Goal: Information Seeking & Learning: Learn about a topic

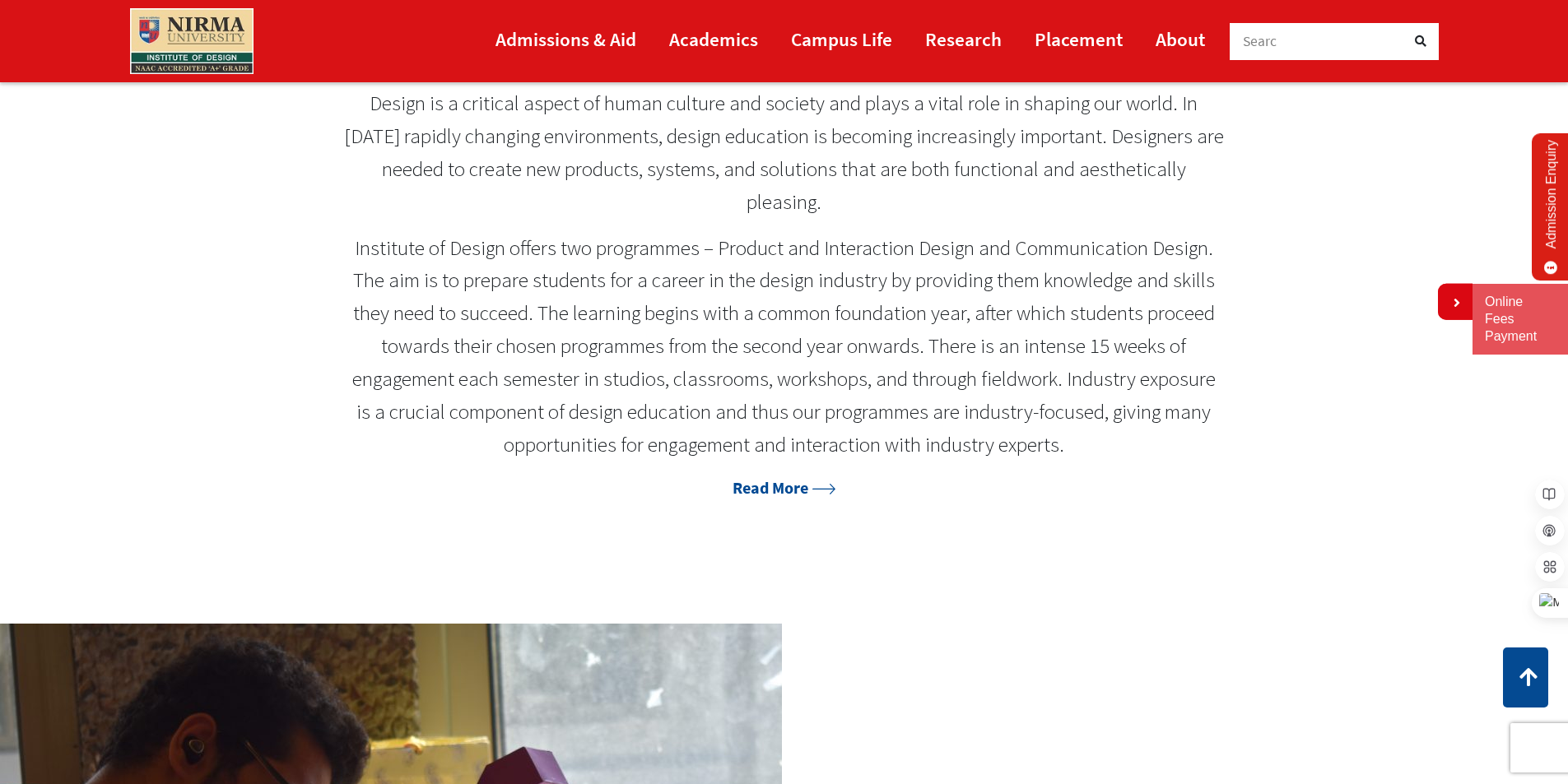
scroll to position [1481, 0]
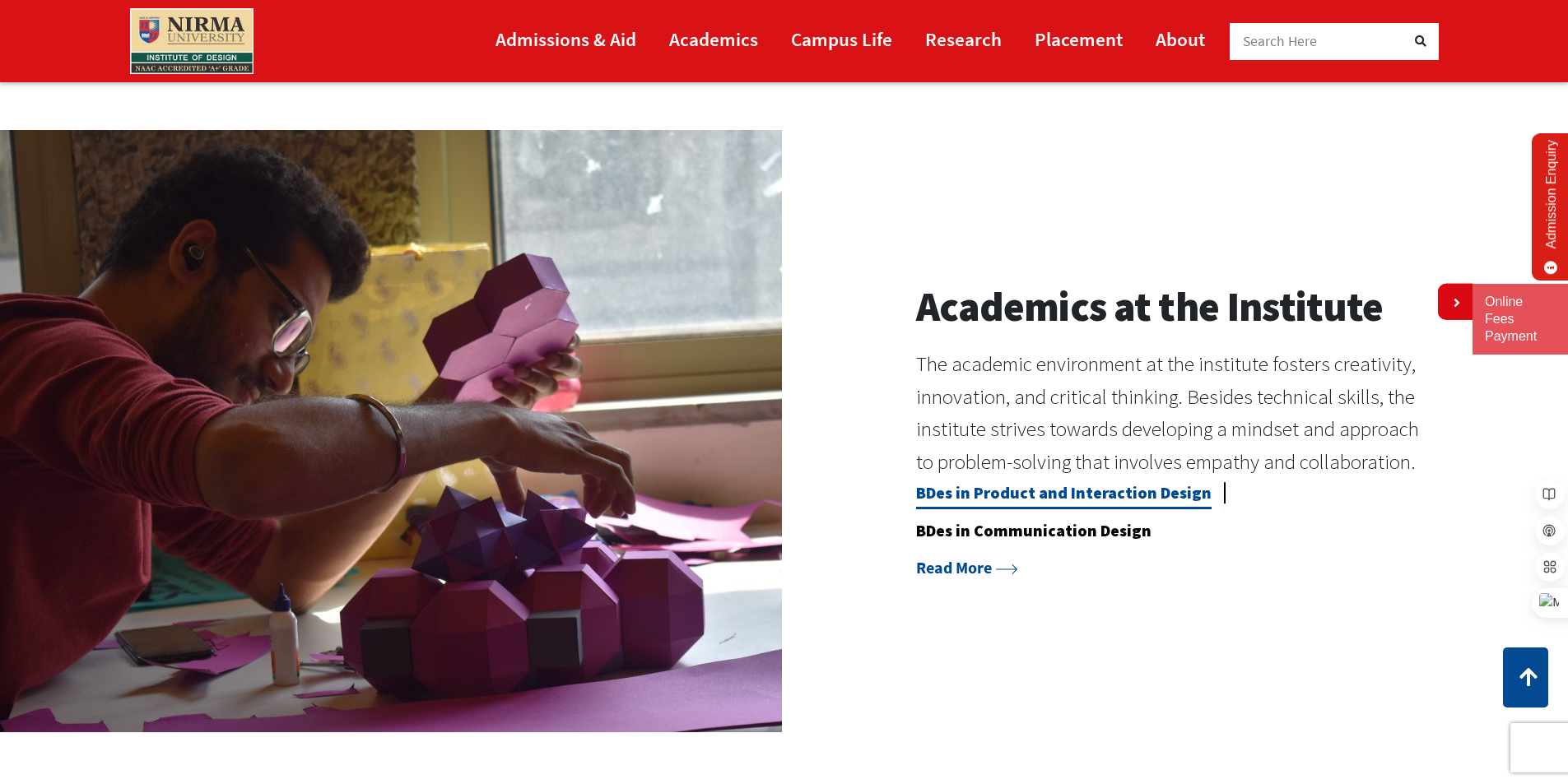
click at [963, 489] on link "BDes in Product and Interaction Design" at bounding box center [1063, 496] width 295 height 27
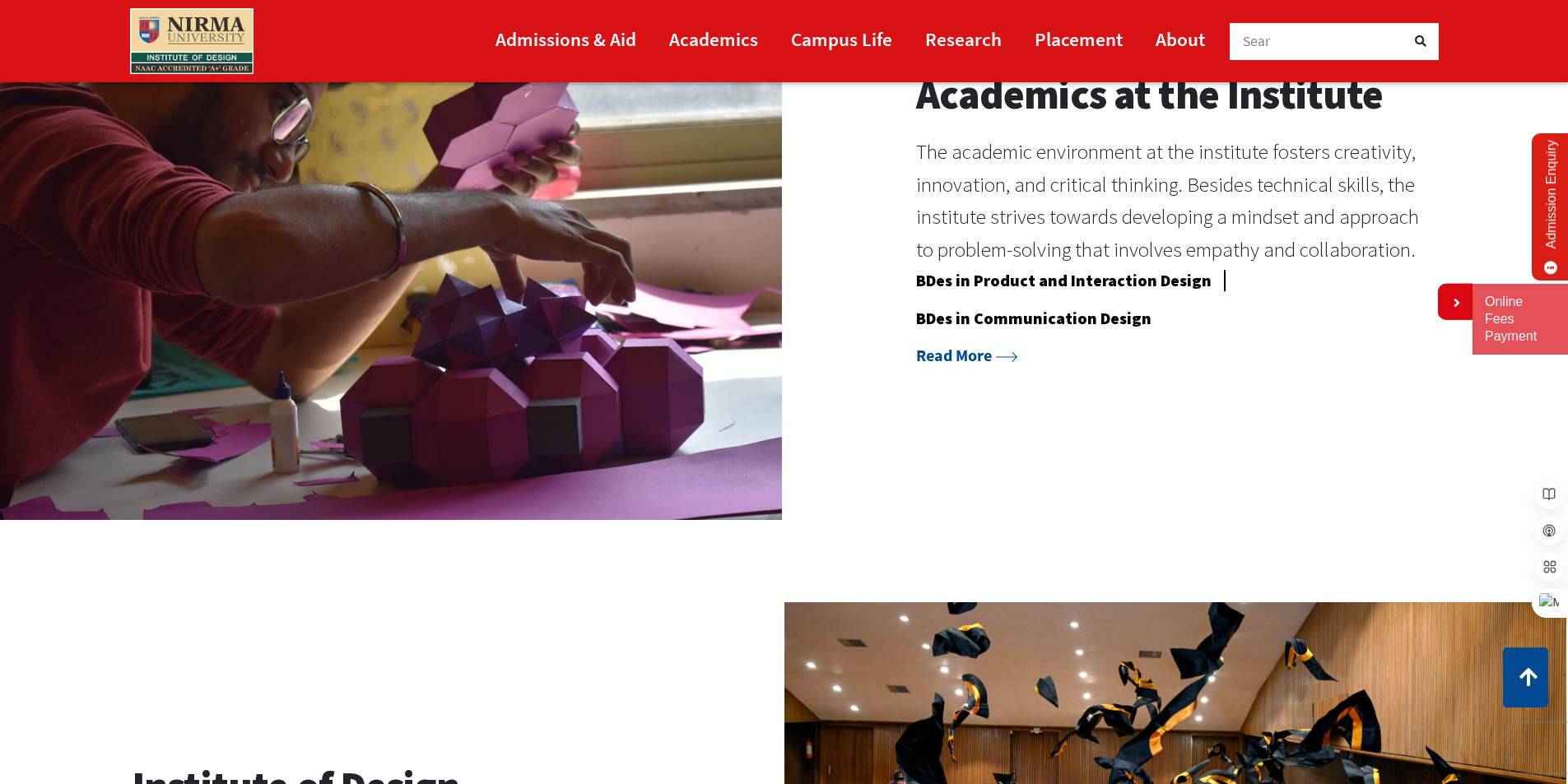
scroll to position [1649, 0]
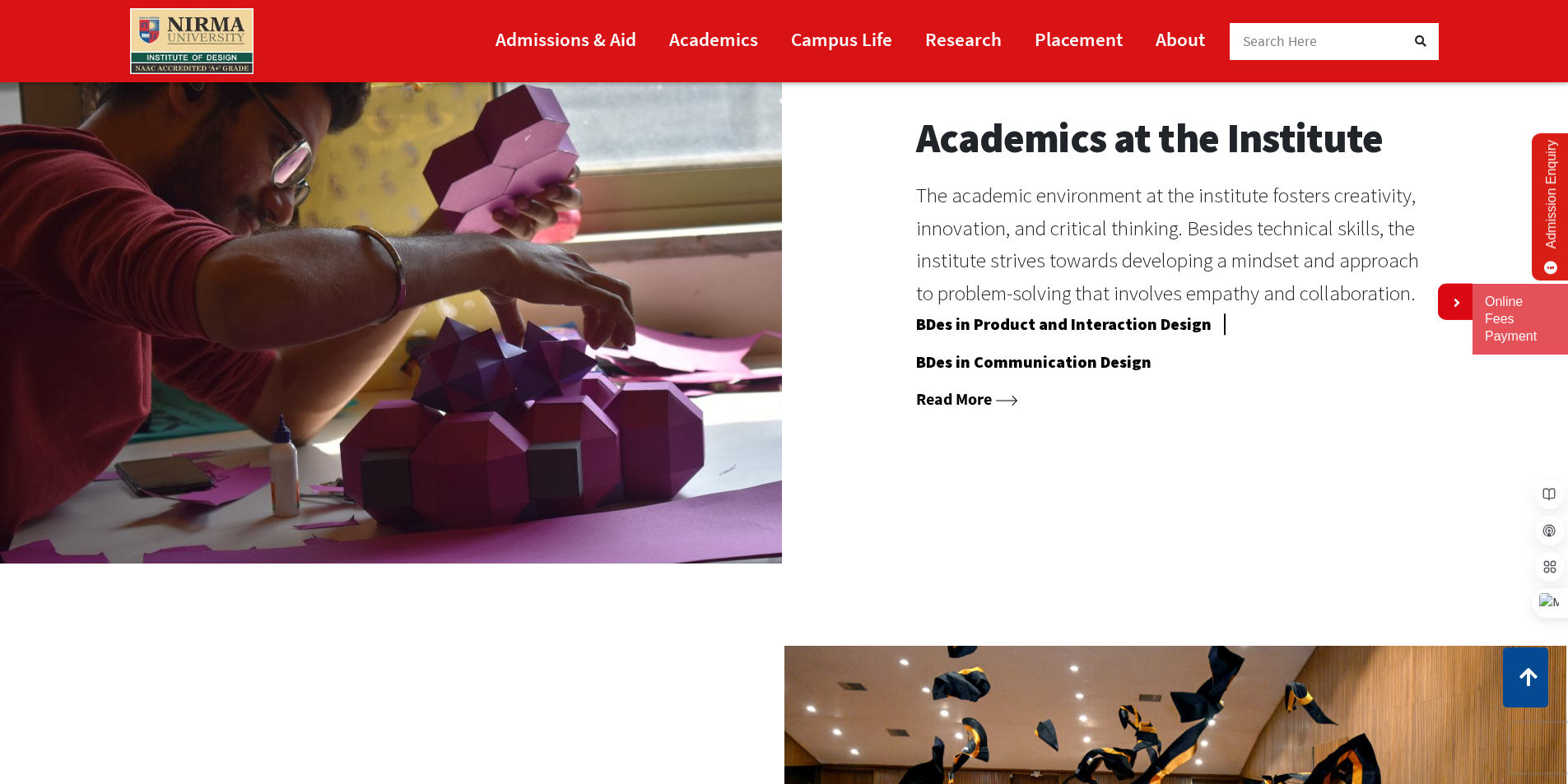
click at [963, 397] on link "Read More" at bounding box center [967, 398] width 102 height 21
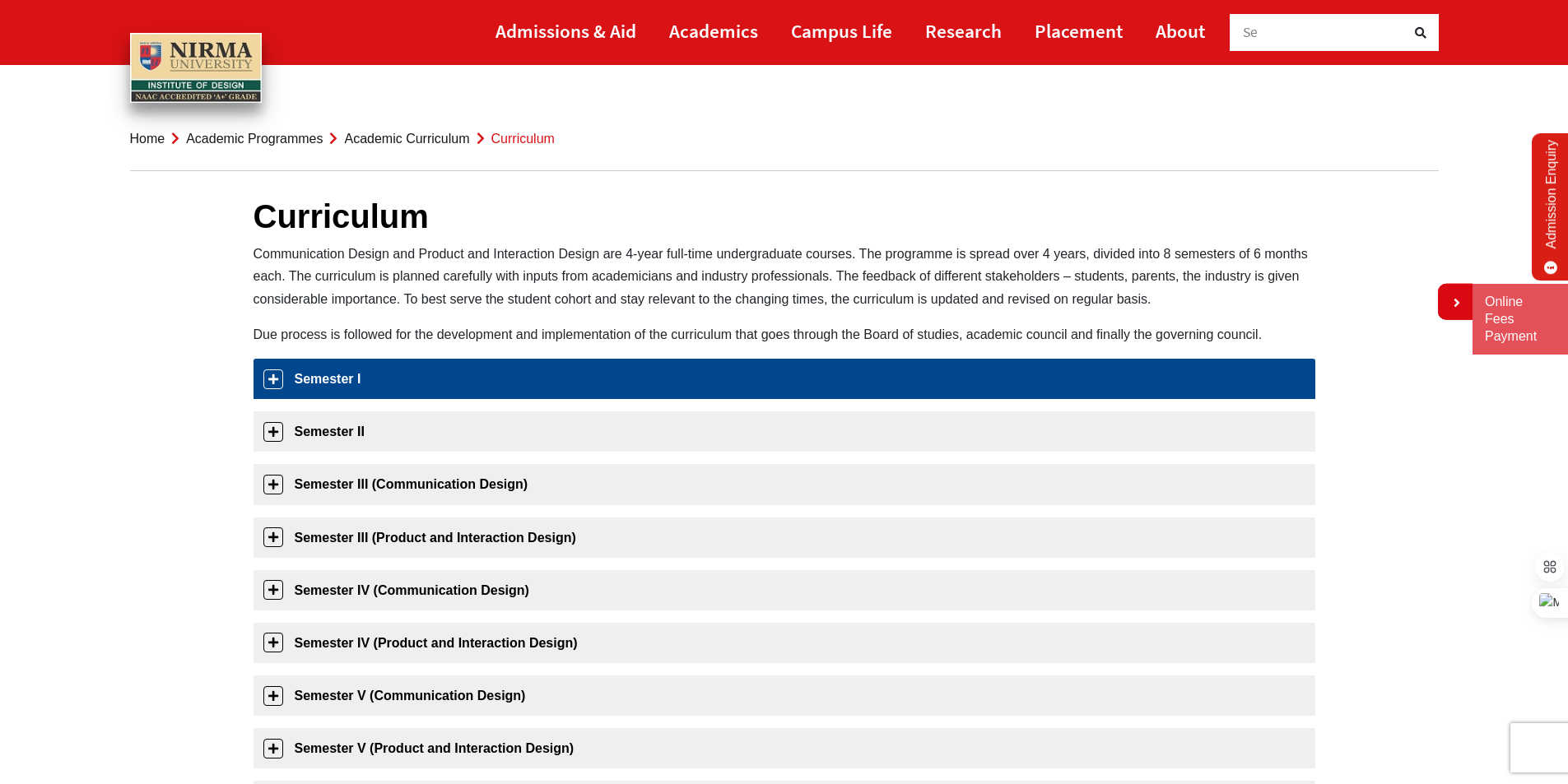
click at [366, 376] on link "Semester I" at bounding box center [784, 378] width 1062 height 40
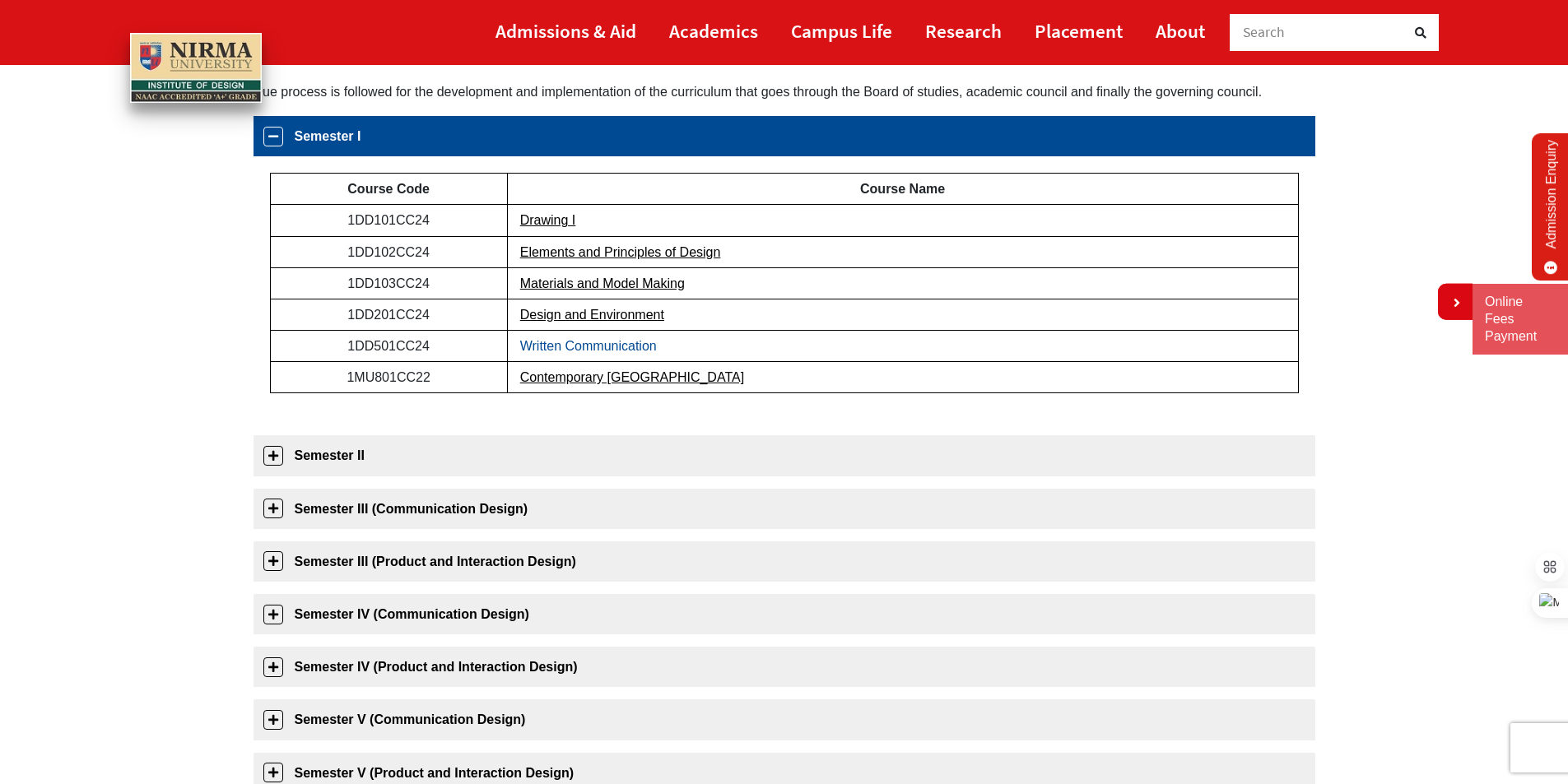
scroll to position [260, 0]
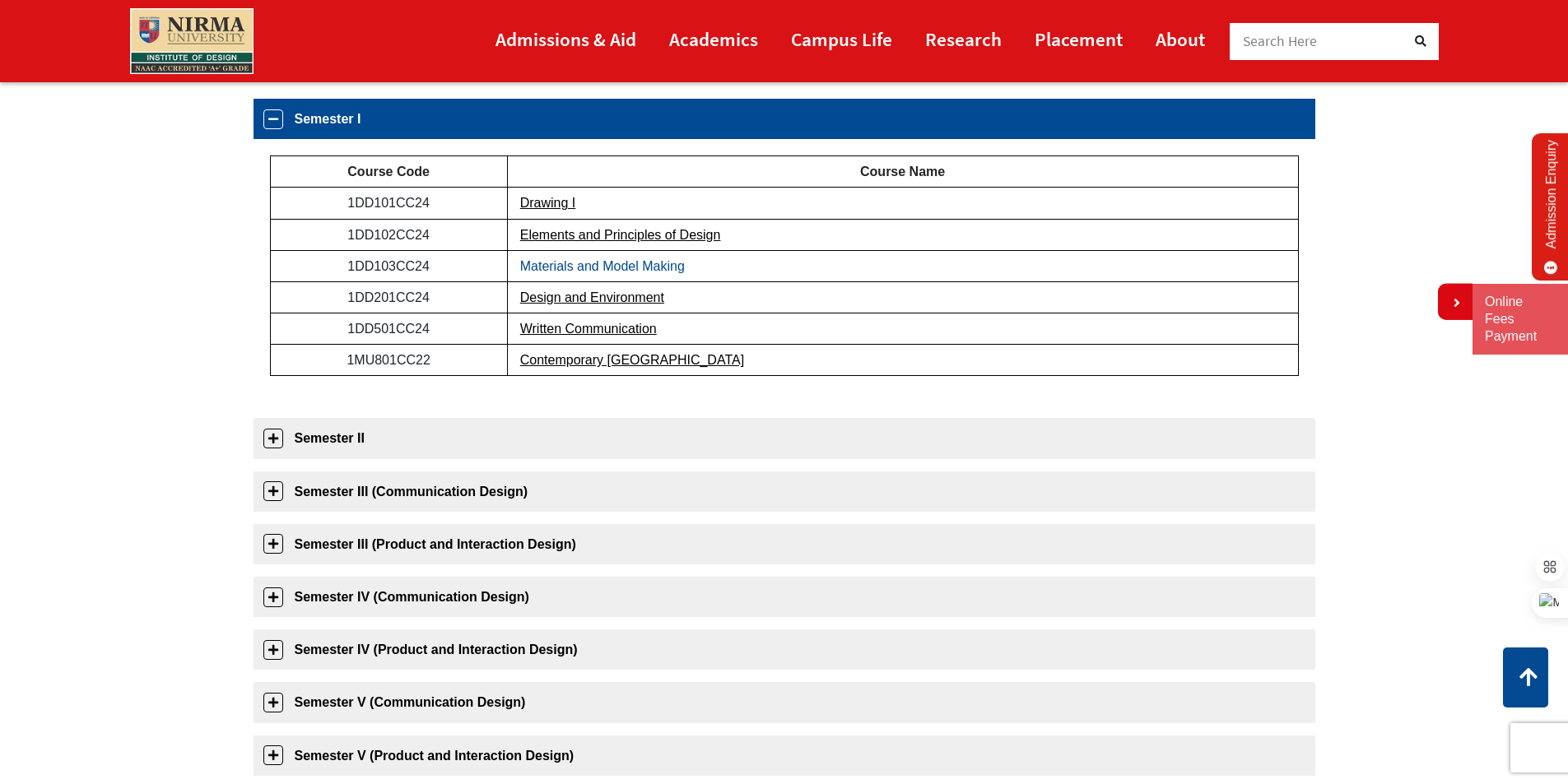
click at [589, 266] on link "Materials and Model Making" at bounding box center [602, 266] width 165 height 14
